Goal: Task Accomplishment & Management: Use online tool/utility

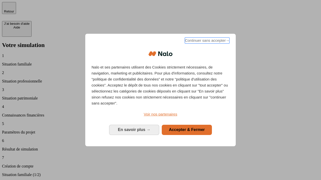
click at [206, 41] on span "Continuer sans accepter →" at bounding box center [207, 41] width 45 height 6
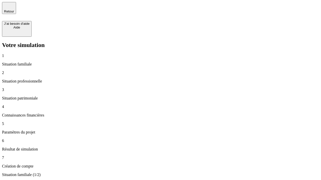
type input "30 000"
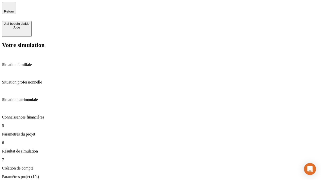
type input "25"
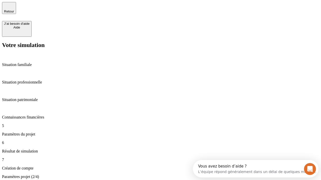
type input "64"
type input "1 000"
type input "640"
